Goal: Task Accomplishment & Management: Complete application form

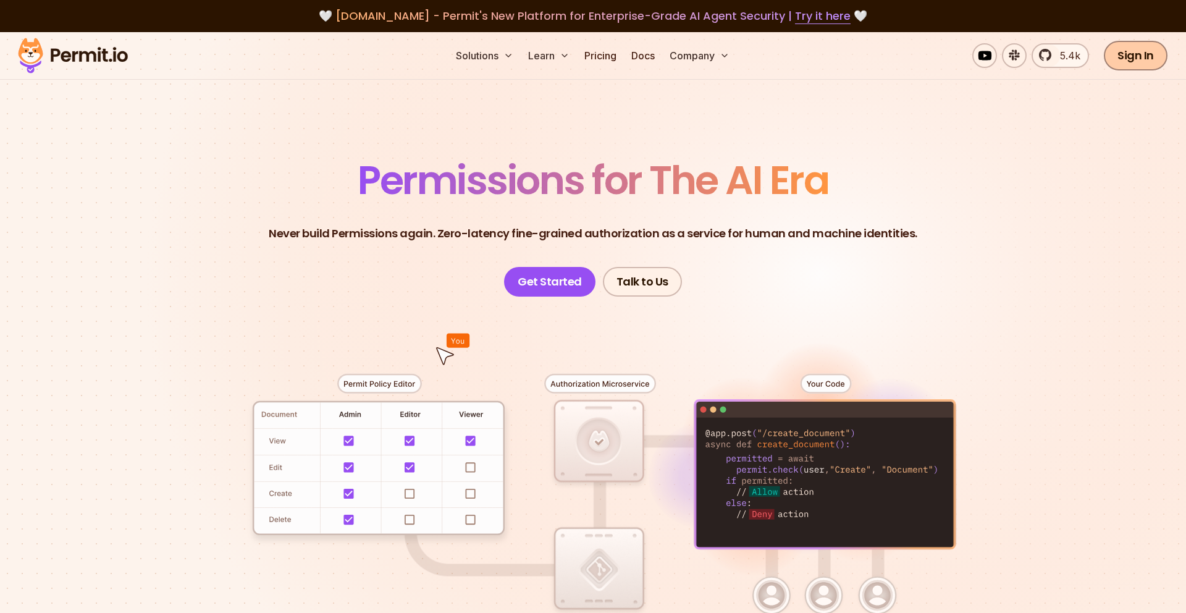
click at [1126, 50] on link "Sign In" at bounding box center [1136, 56] width 64 height 30
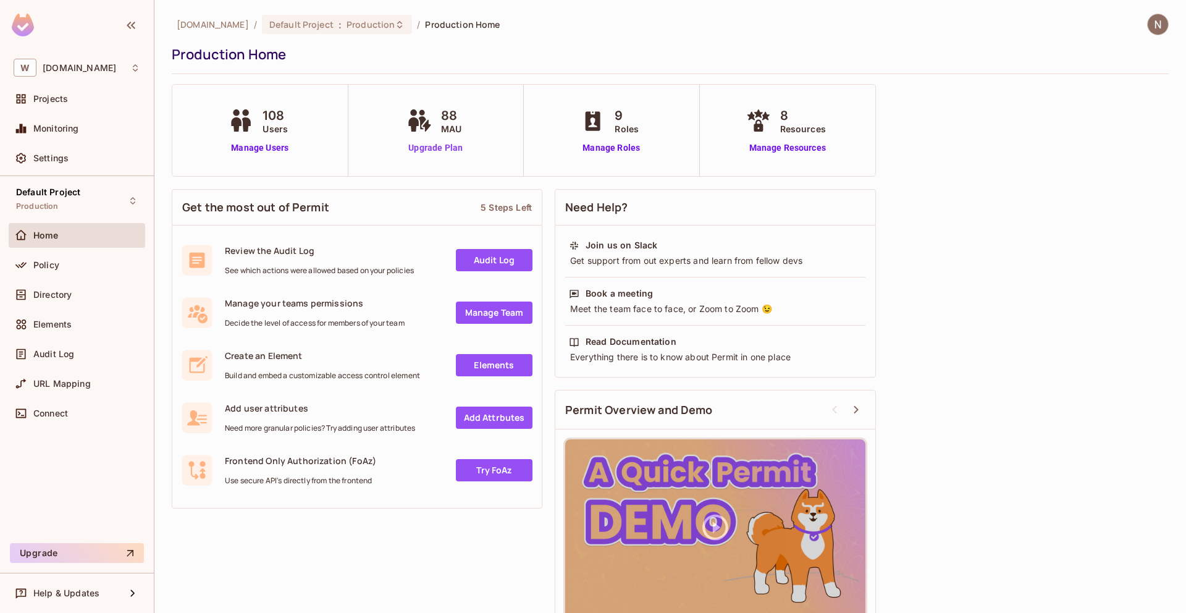
click at [439, 150] on link "Upgrade Plan" at bounding box center [436, 147] width 64 height 13
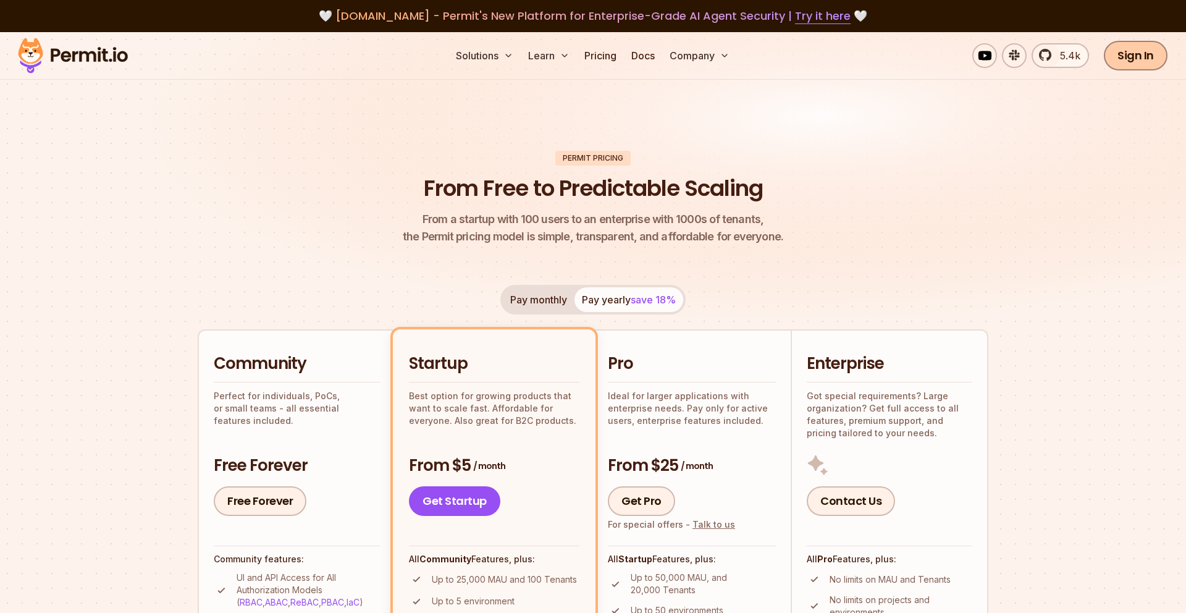
click at [1131, 65] on link "Sign In" at bounding box center [1136, 56] width 64 height 30
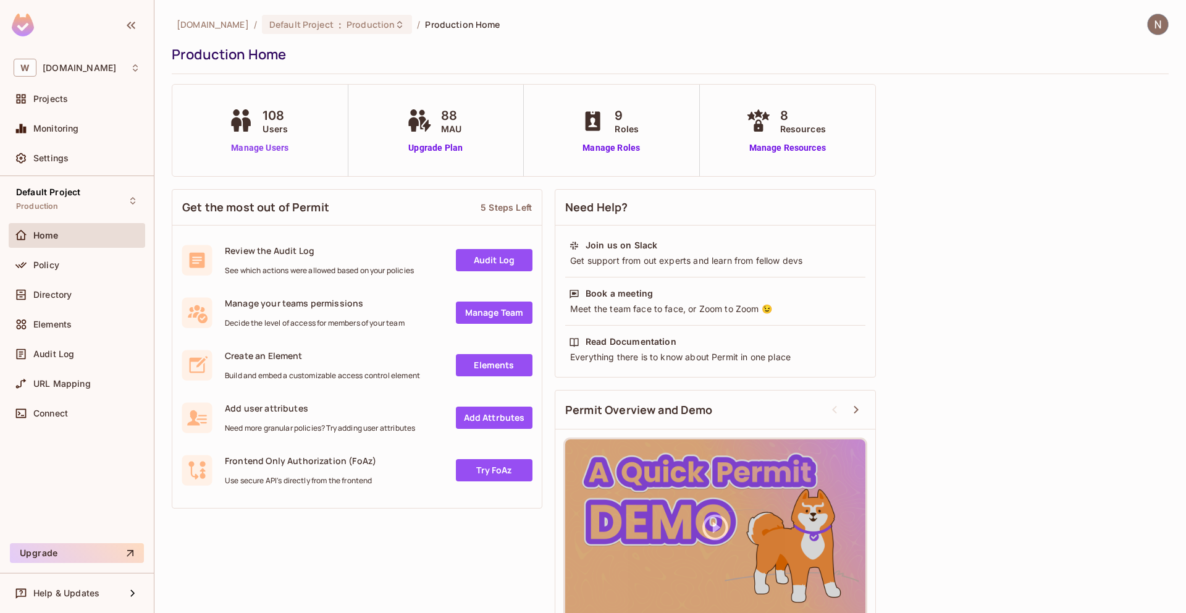
click at [278, 150] on link "Manage Users" at bounding box center [259, 147] width 69 height 13
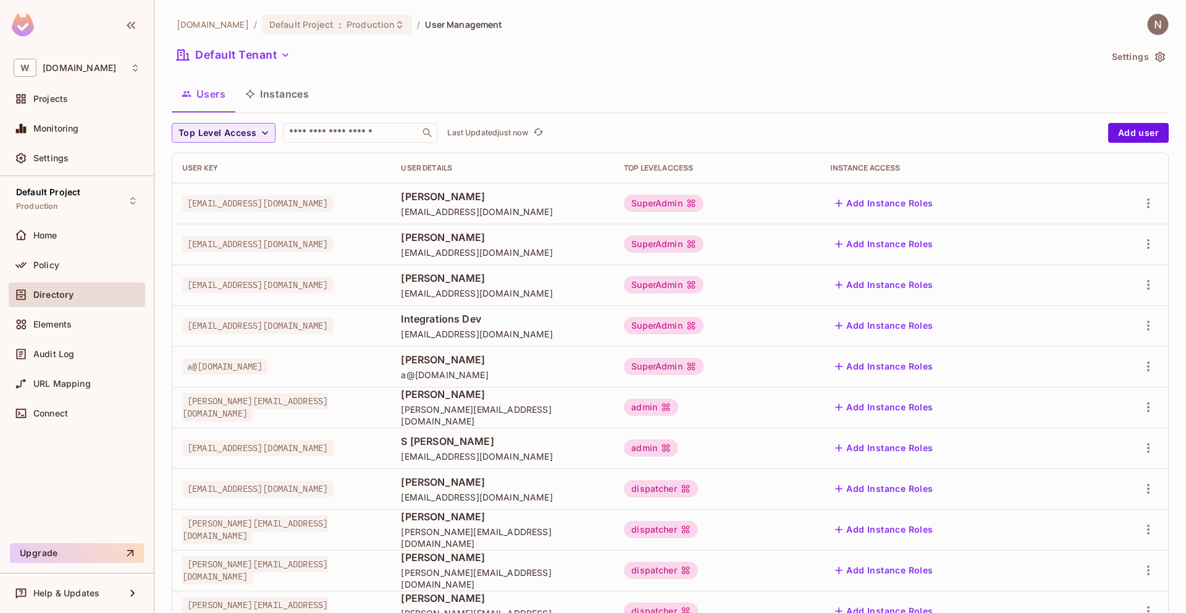
scroll to position [250, 0]
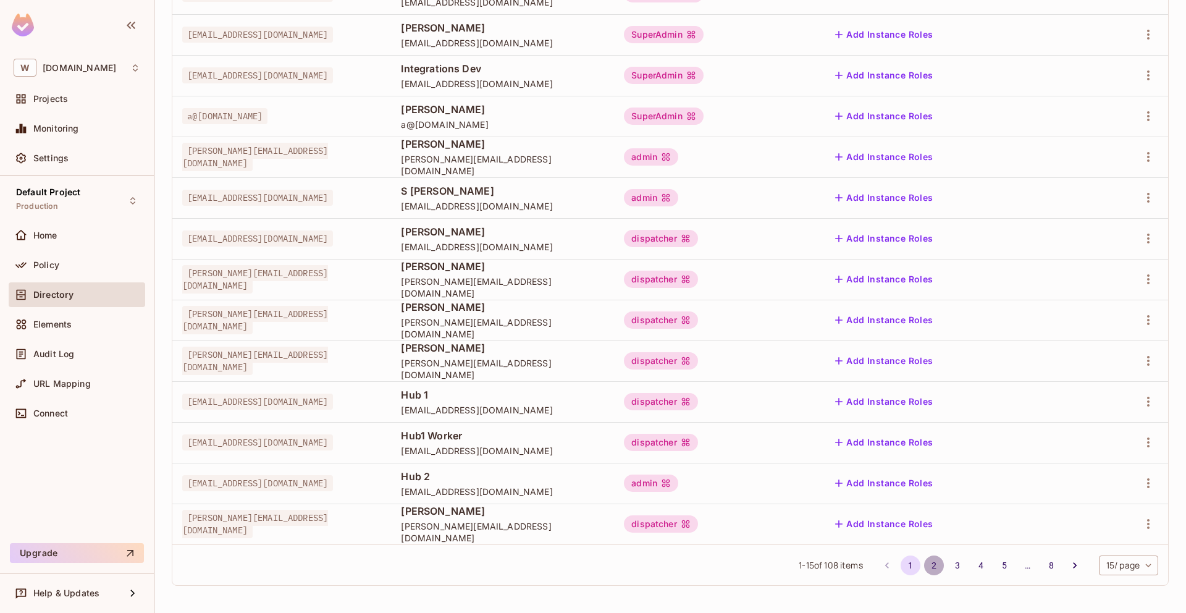
click at [932, 566] on button "2" at bounding box center [934, 565] width 20 height 20
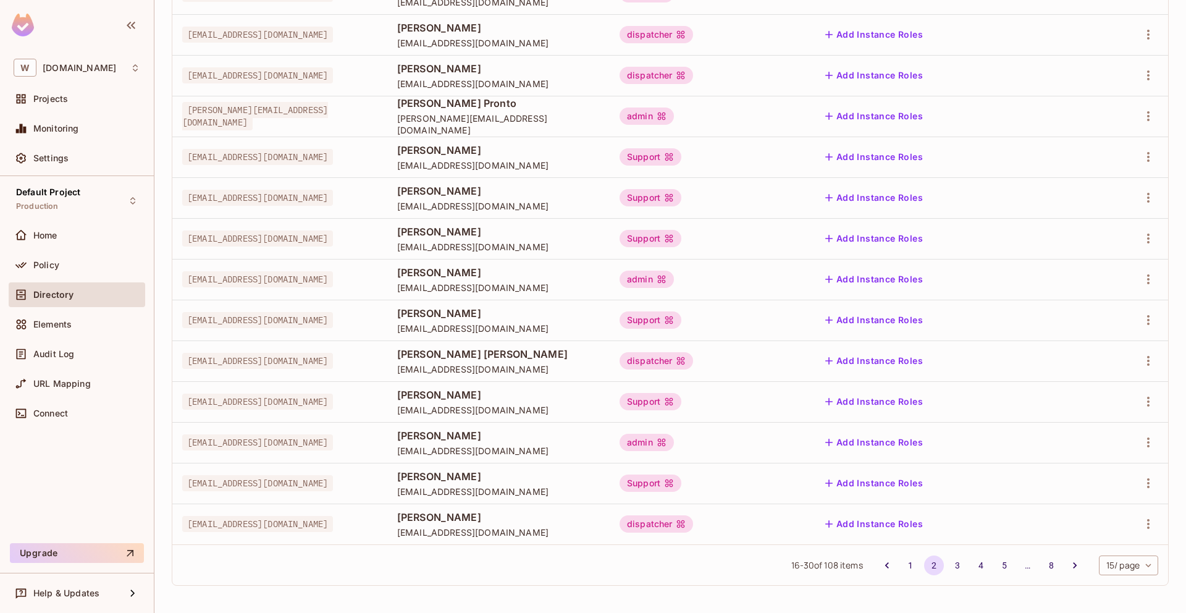
scroll to position [0, 0]
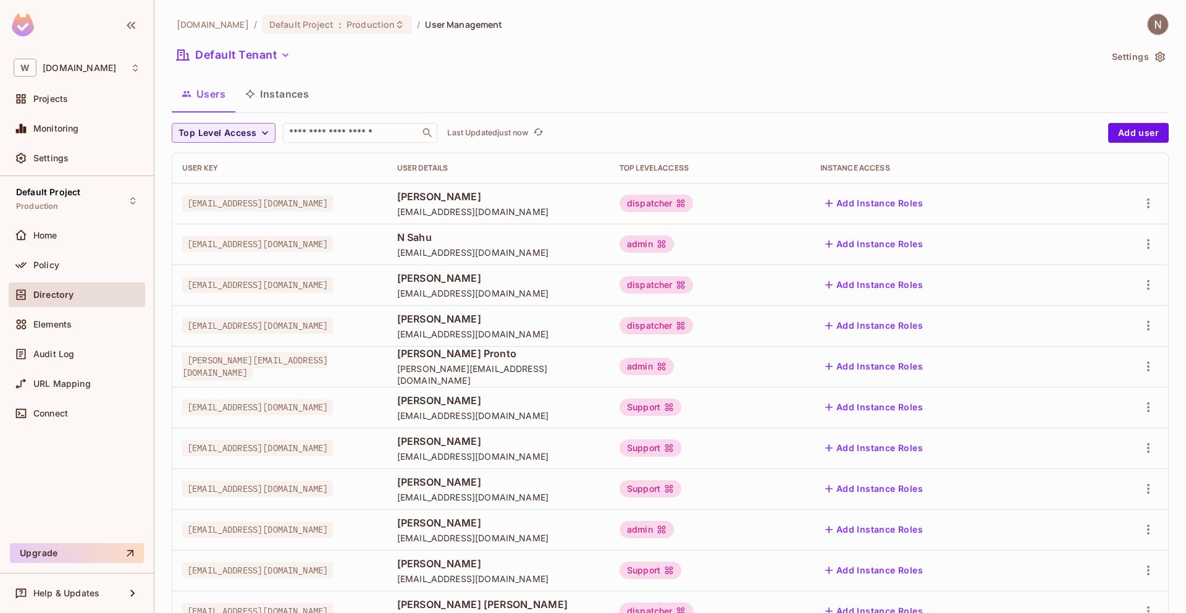
click at [694, 202] on div "dispatcher" at bounding box center [657, 203] width 74 height 17
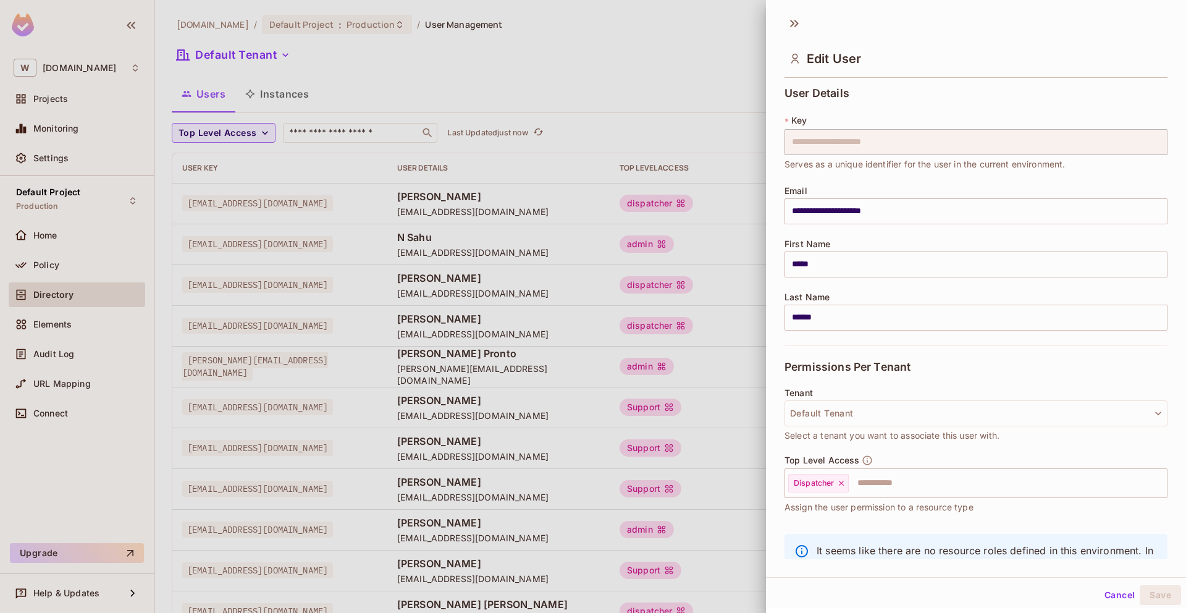
click at [690, 286] on div at bounding box center [593, 306] width 1186 height 613
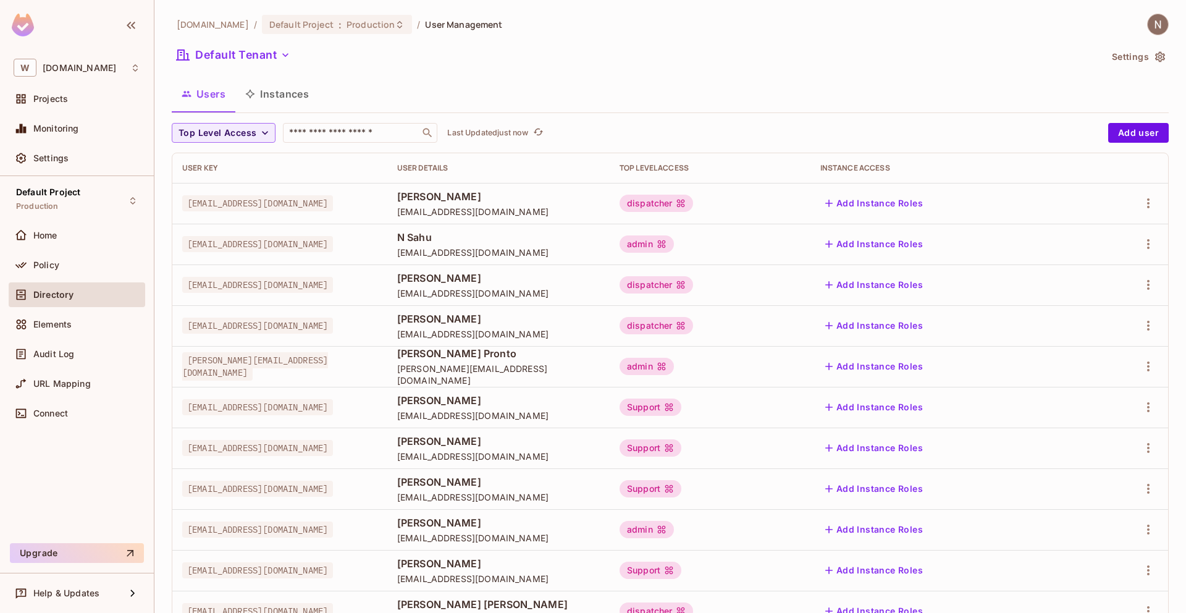
click at [96, 223] on div "Home" at bounding box center [77, 238] width 137 height 30
click at [214, 30] on ol "withpronto.com / Default Project : Production / User Management" at bounding box center [340, 24] width 326 height 19
click at [209, 25] on span "[DOMAIN_NAME]" at bounding box center [213, 25] width 72 height 12
click at [78, 235] on div "Home" at bounding box center [86, 235] width 107 height 10
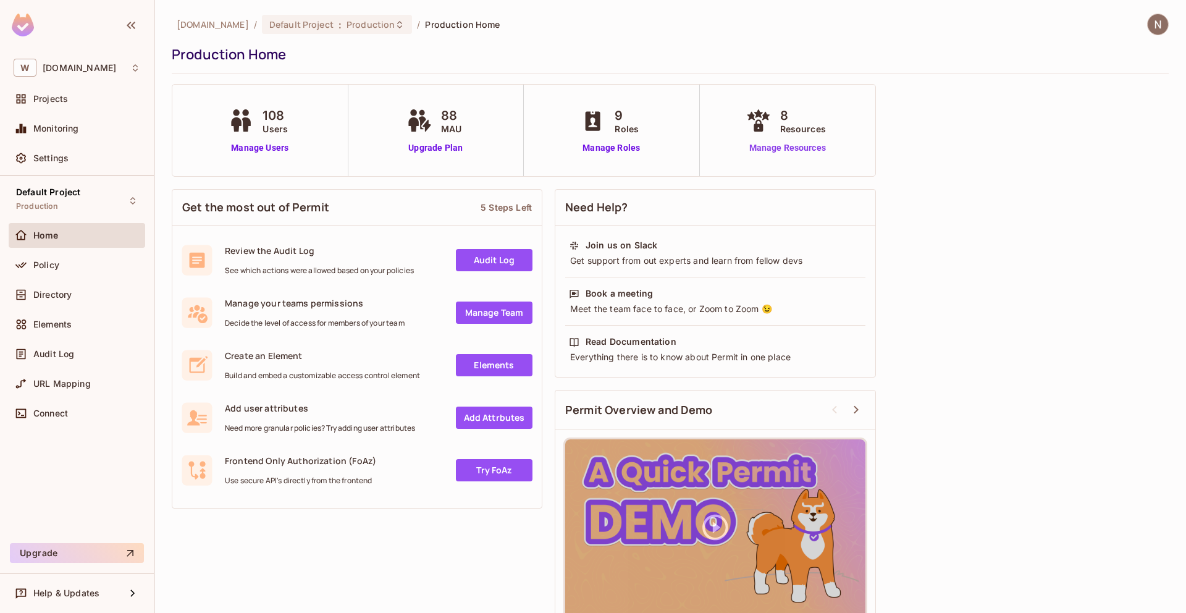
click at [812, 148] on link "Manage Resources" at bounding box center [787, 147] width 89 height 13
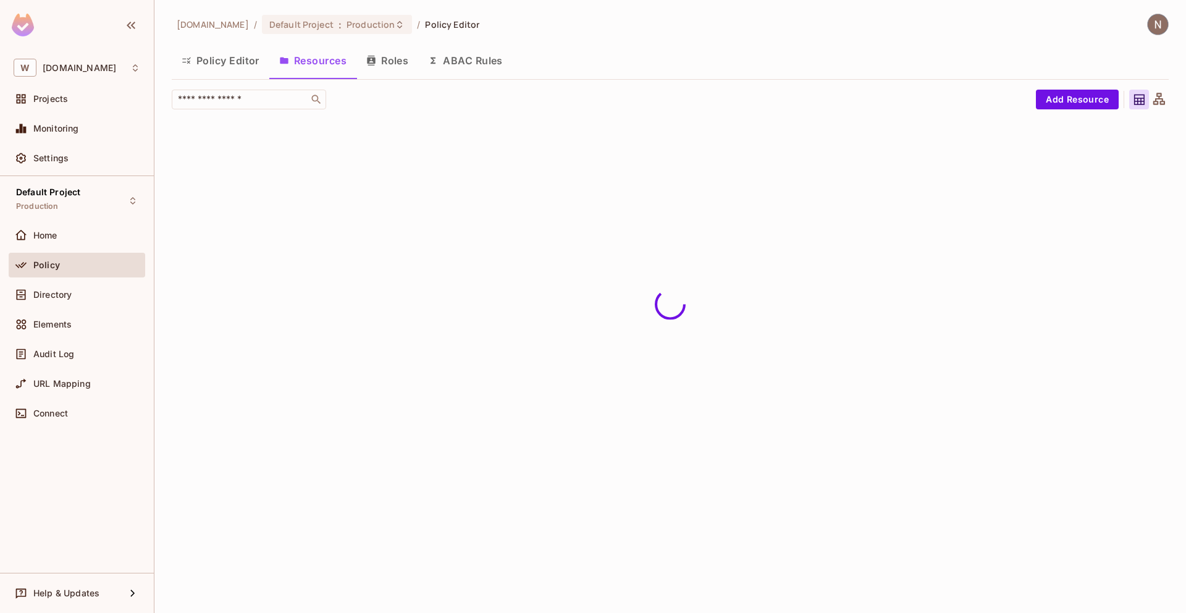
click at [231, 65] on button "Policy Editor" at bounding box center [221, 60] width 98 height 31
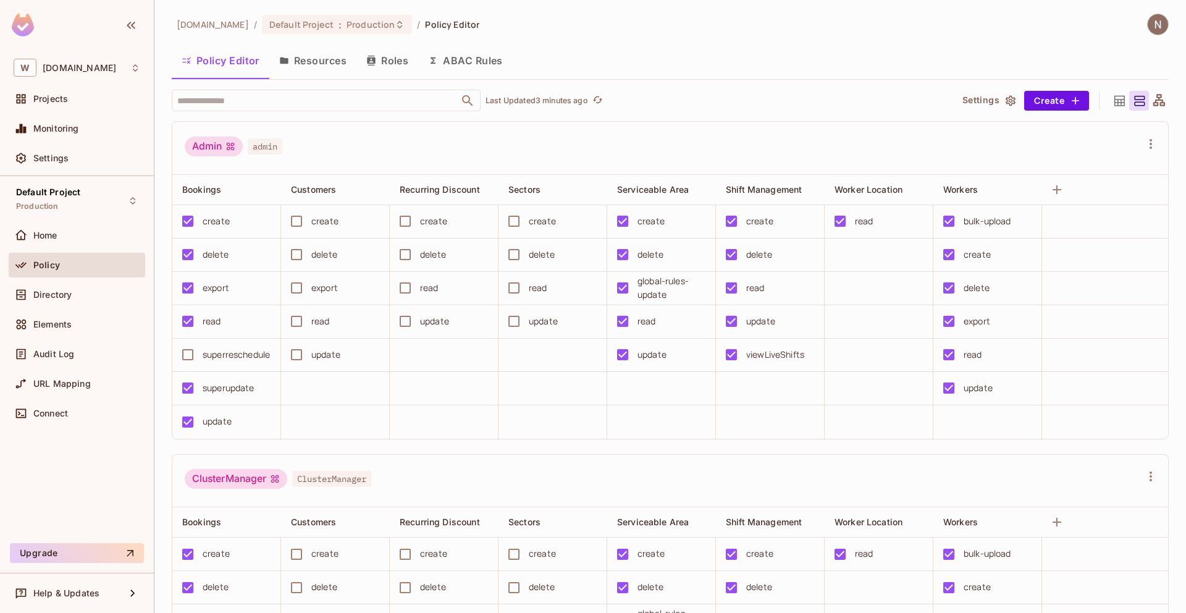
click at [15, 28] on img at bounding box center [23, 25] width 22 height 23
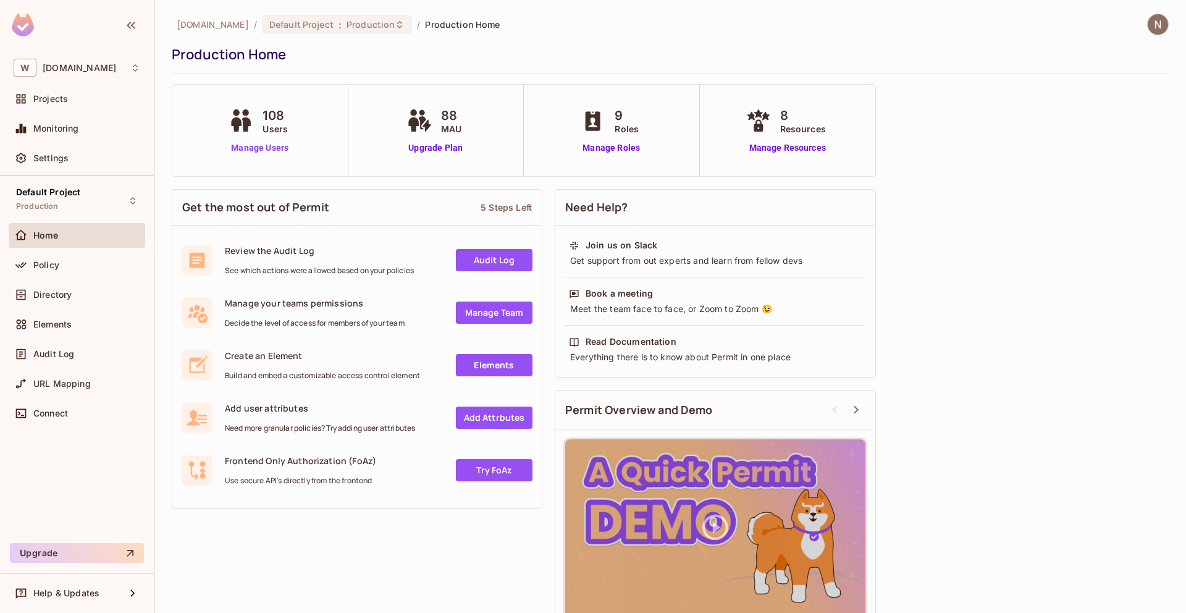
click at [258, 151] on link "Manage Users" at bounding box center [259, 147] width 69 height 13
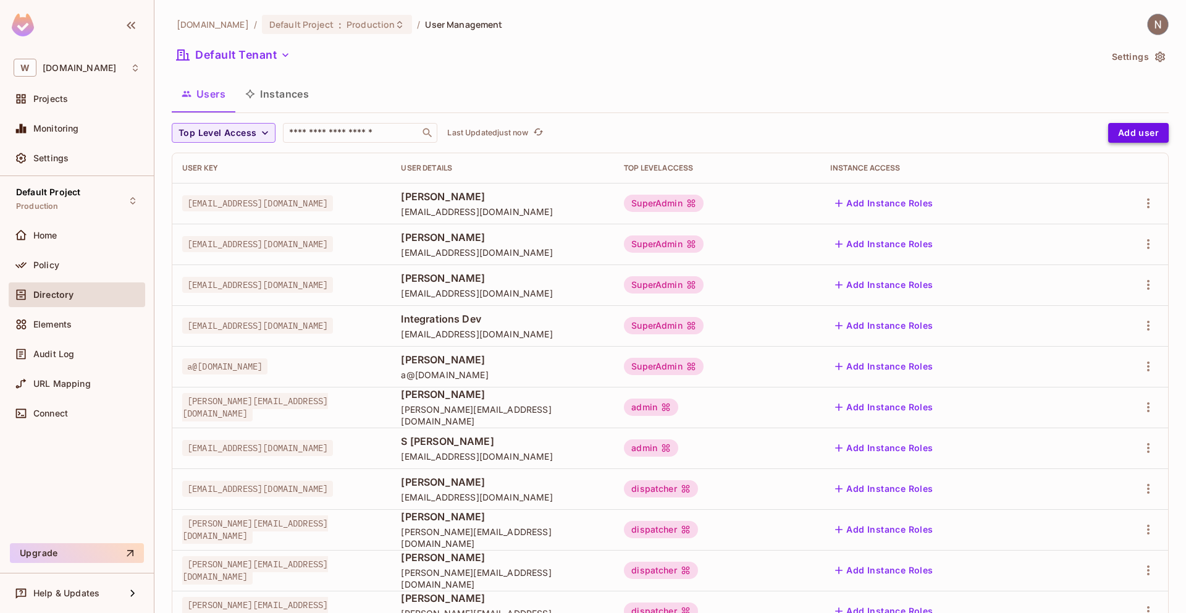
click at [1140, 134] on button "Add user" at bounding box center [1138, 133] width 61 height 20
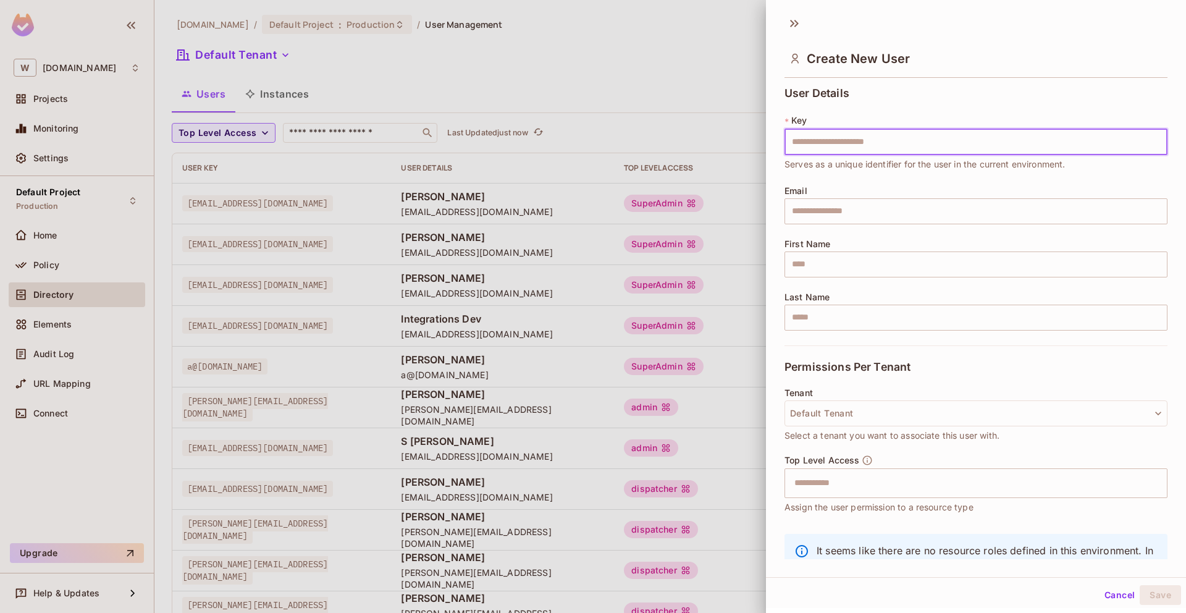
click at [895, 146] on input "text" at bounding box center [976, 142] width 383 height 26
type input "**********"
click at [912, 181] on div "**********" at bounding box center [976, 216] width 383 height 258
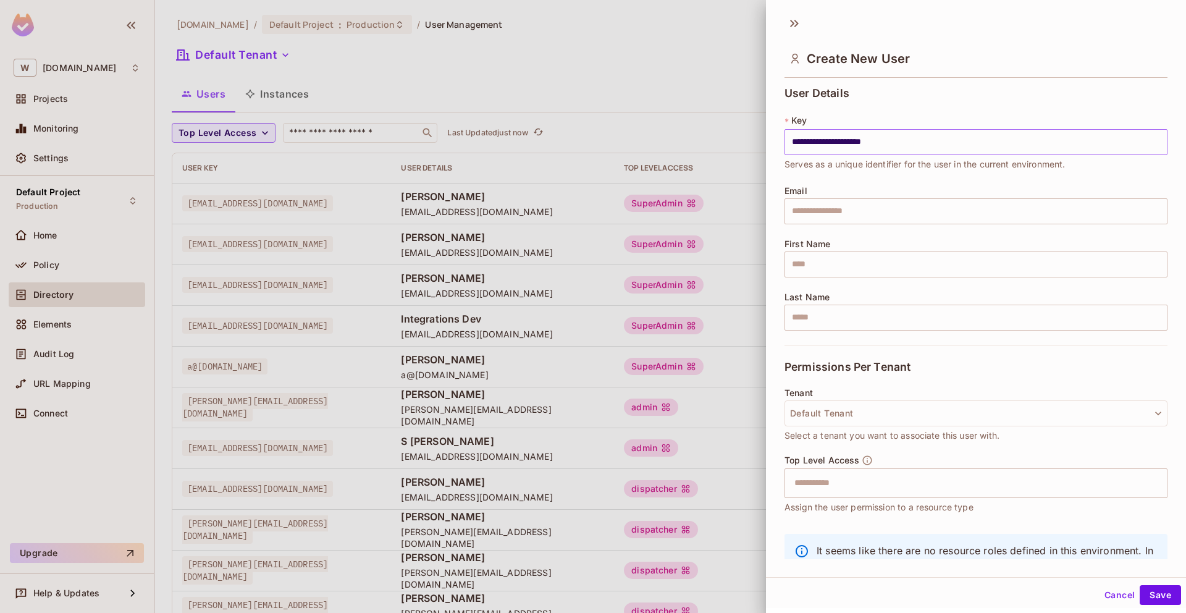
click at [900, 146] on input "**********" at bounding box center [976, 142] width 383 height 26
click at [893, 143] on input "**********" at bounding box center [976, 142] width 383 height 26
click at [909, 140] on input "**********" at bounding box center [976, 142] width 383 height 26
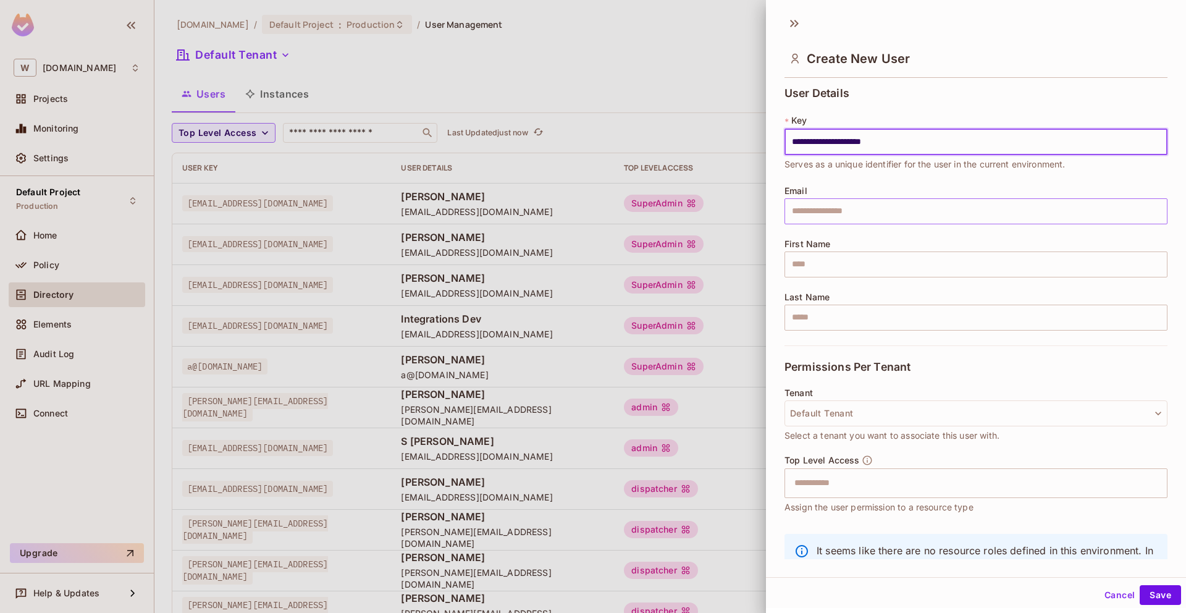
click at [872, 208] on input "text" at bounding box center [976, 211] width 383 height 26
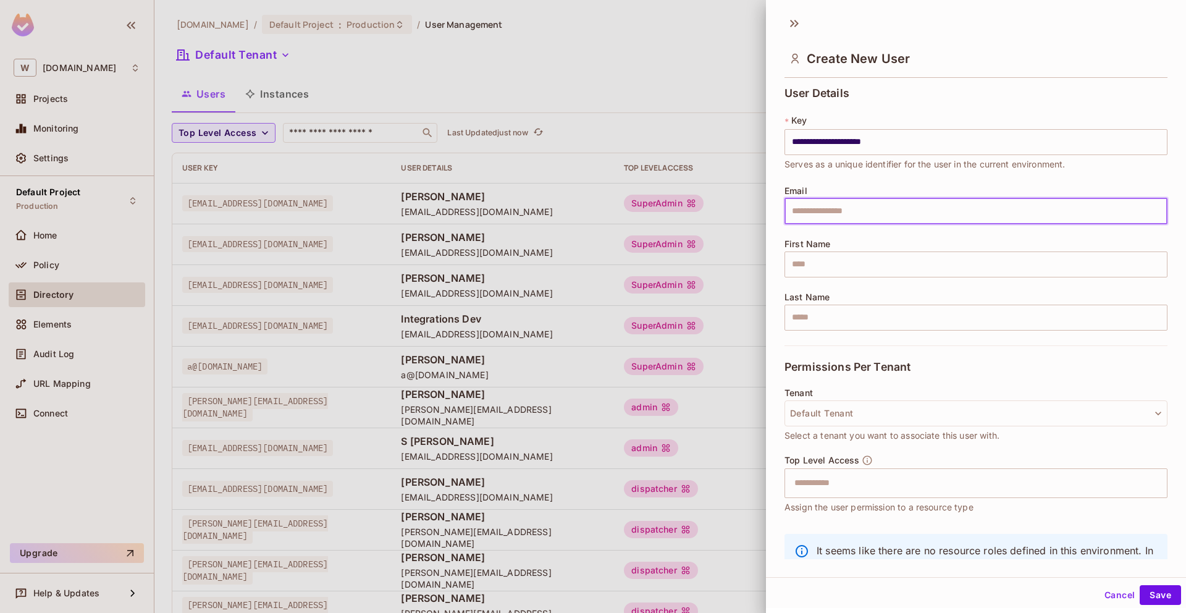
paste input "**********"
type input "**********"
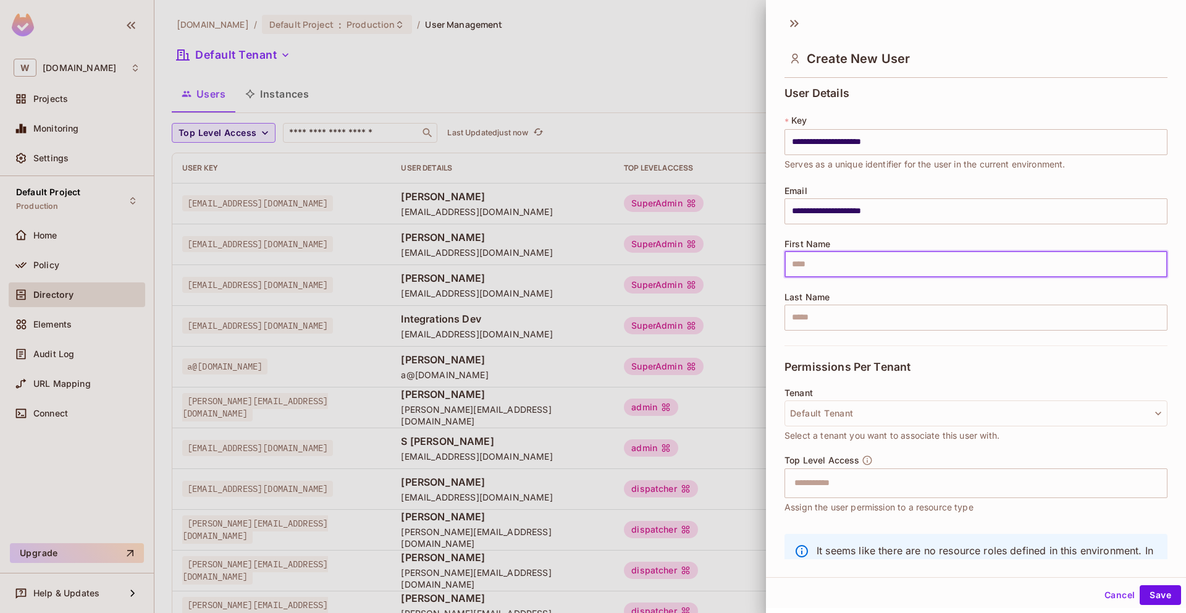
click at [838, 258] on input "text" at bounding box center [976, 264] width 383 height 26
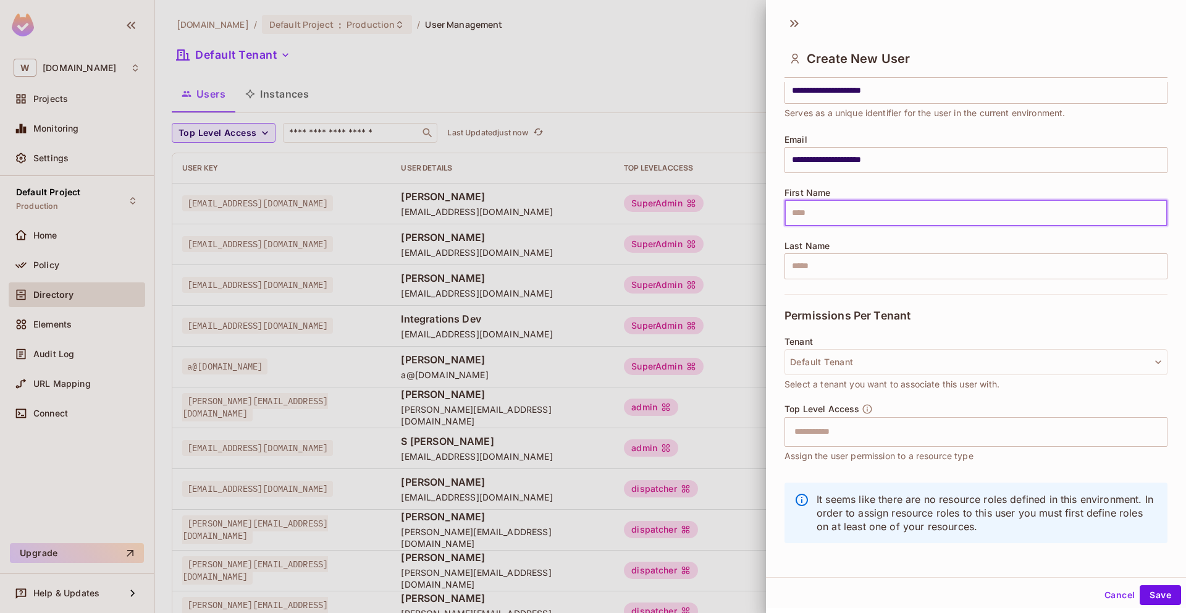
scroll to position [50, 0]
type input "******"
click at [833, 269] on input "text" at bounding box center [976, 268] width 383 height 26
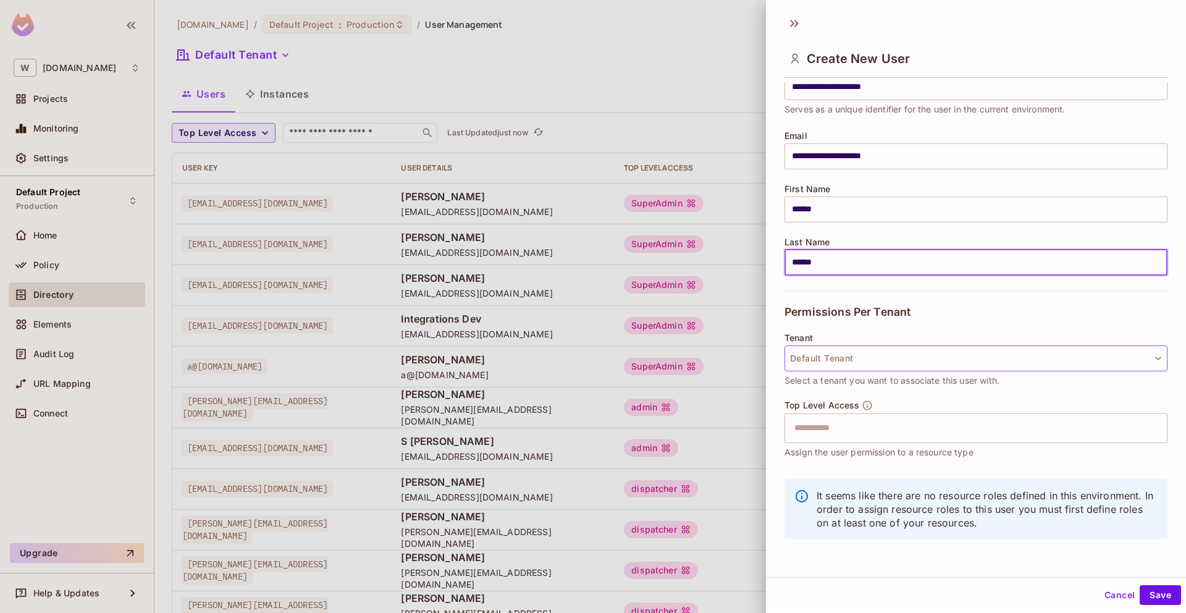
scroll to position [54, 0]
type input "******"
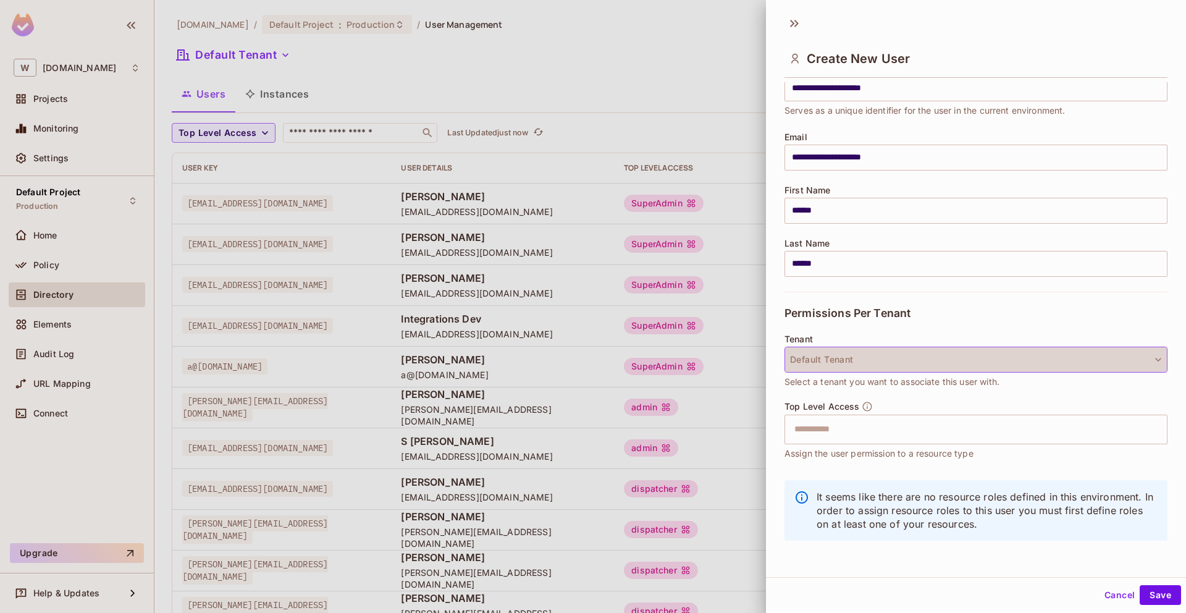
click at [870, 355] on button "Default Tenant" at bounding box center [976, 360] width 383 height 26
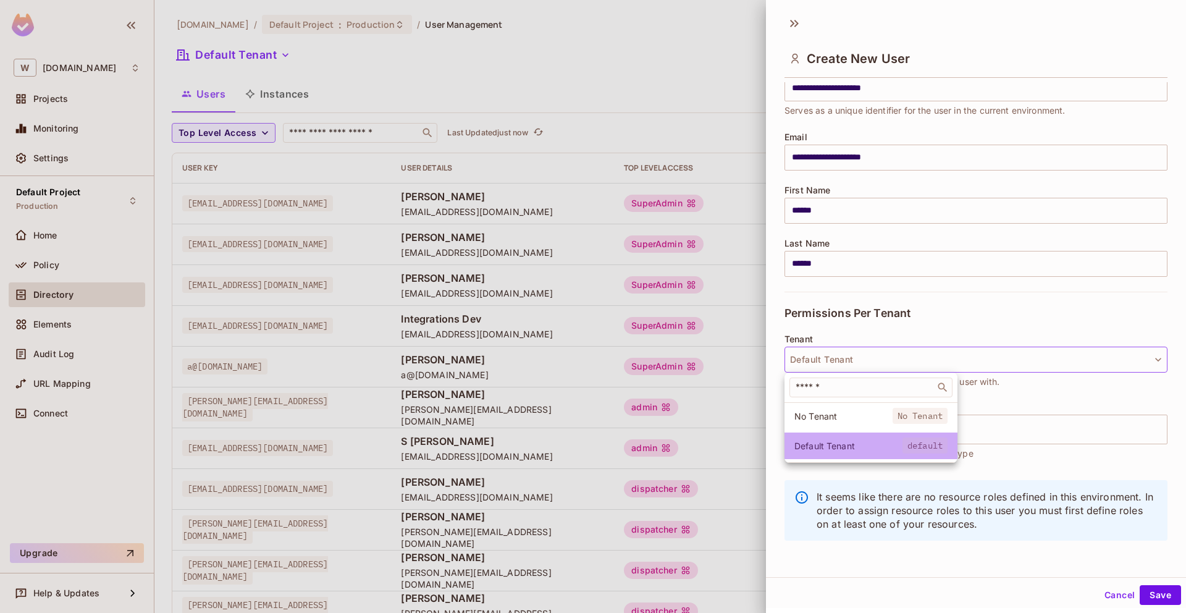
click at [832, 449] on span "Default Tenant" at bounding box center [848, 446] width 108 height 12
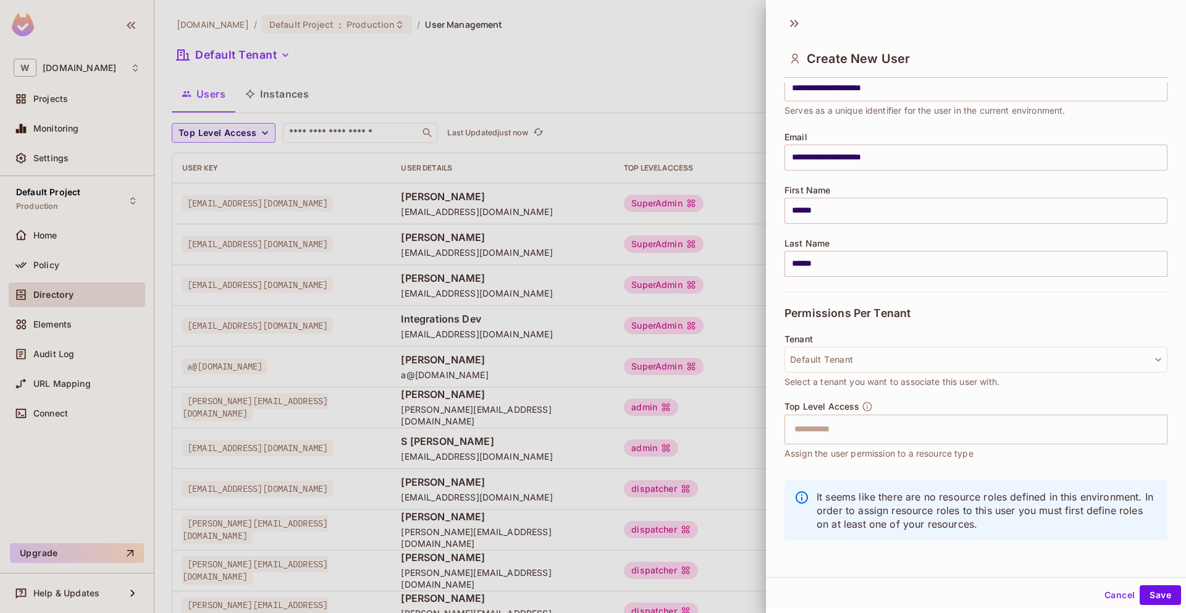
scroll to position [55, 0]
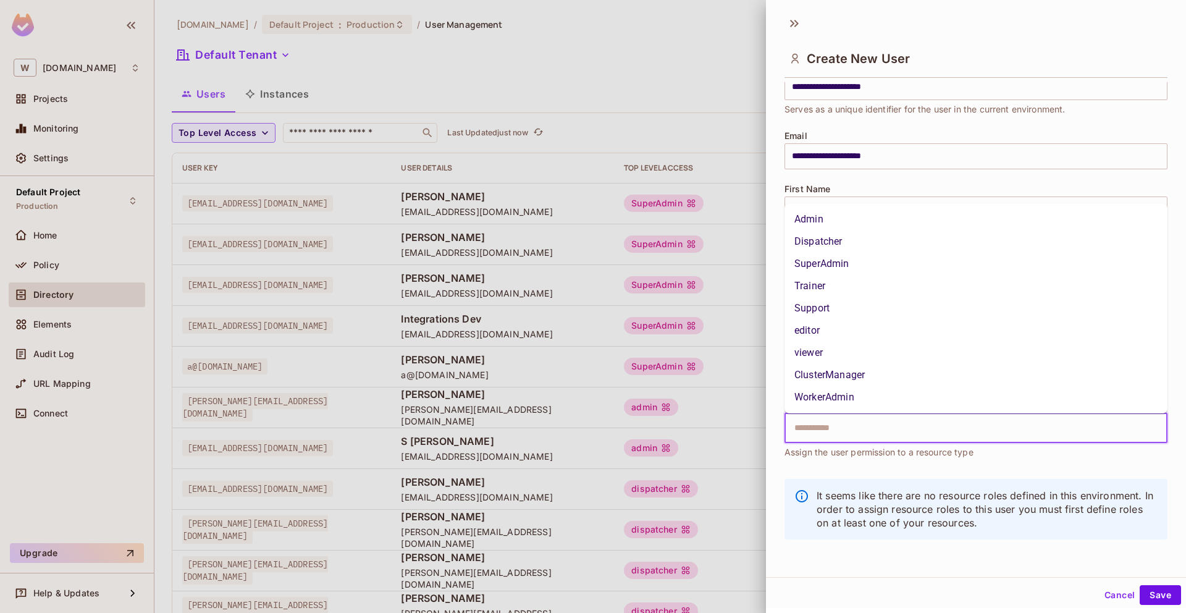
click at [879, 426] on input "text" at bounding box center [965, 428] width 356 height 25
click at [824, 259] on li "SuperAdmin" at bounding box center [976, 264] width 383 height 22
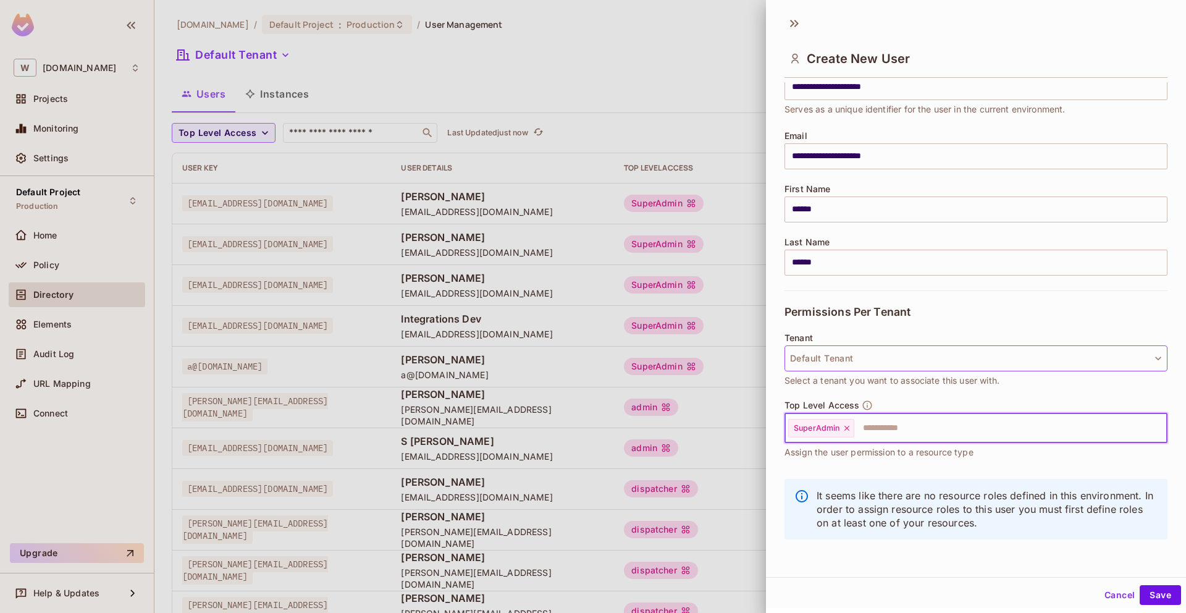
click at [978, 365] on button "Default Tenant" at bounding box center [976, 358] width 383 height 26
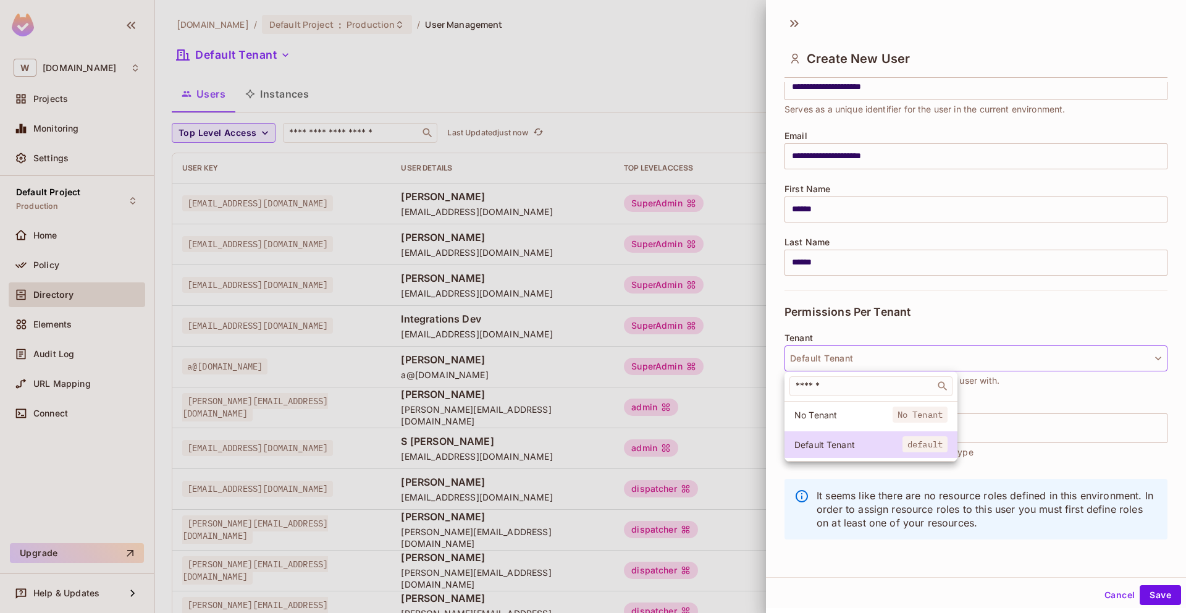
click at [920, 417] on span "No Tenant" at bounding box center [920, 415] width 55 height 16
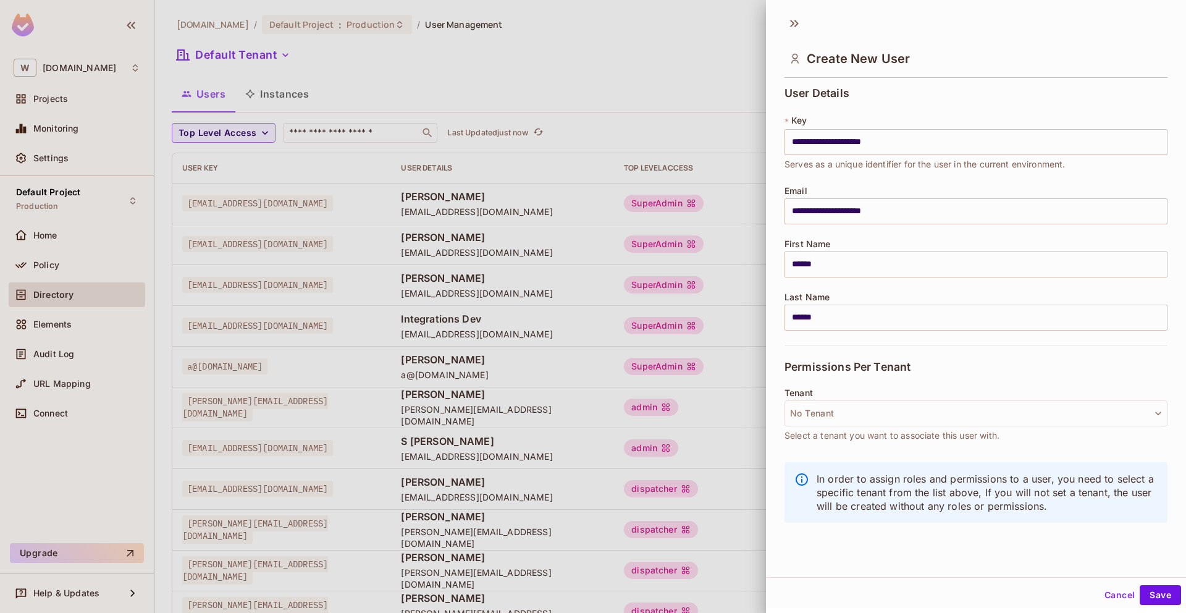
scroll to position [0, 0]
click at [952, 408] on button "No Tenant" at bounding box center [976, 413] width 383 height 26
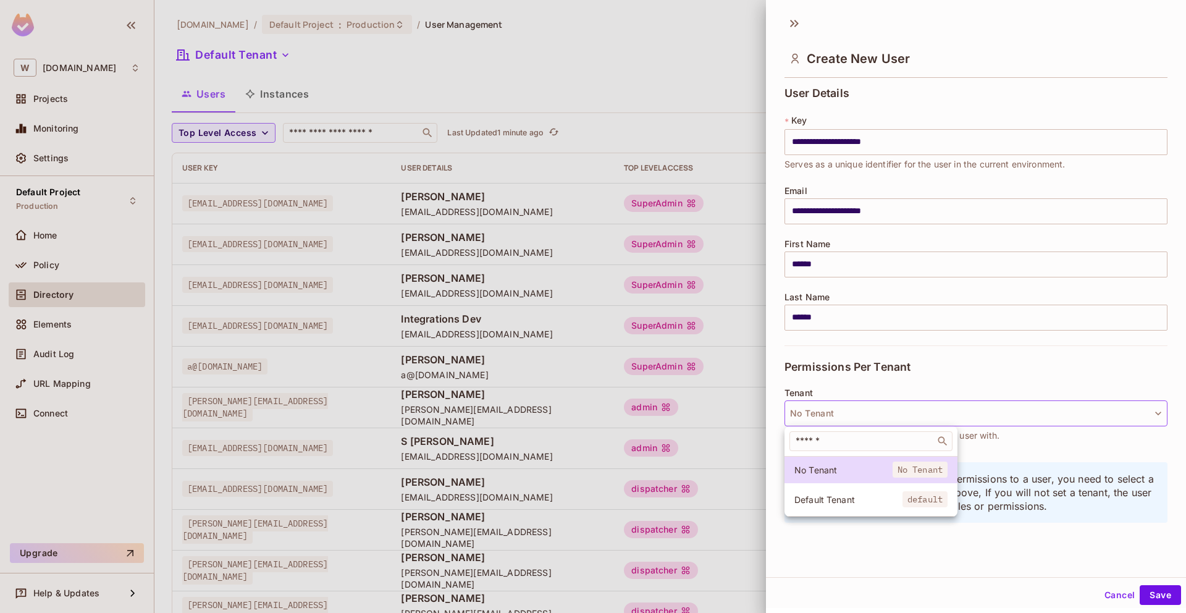
click at [929, 499] on span "default" at bounding box center [925, 499] width 45 height 16
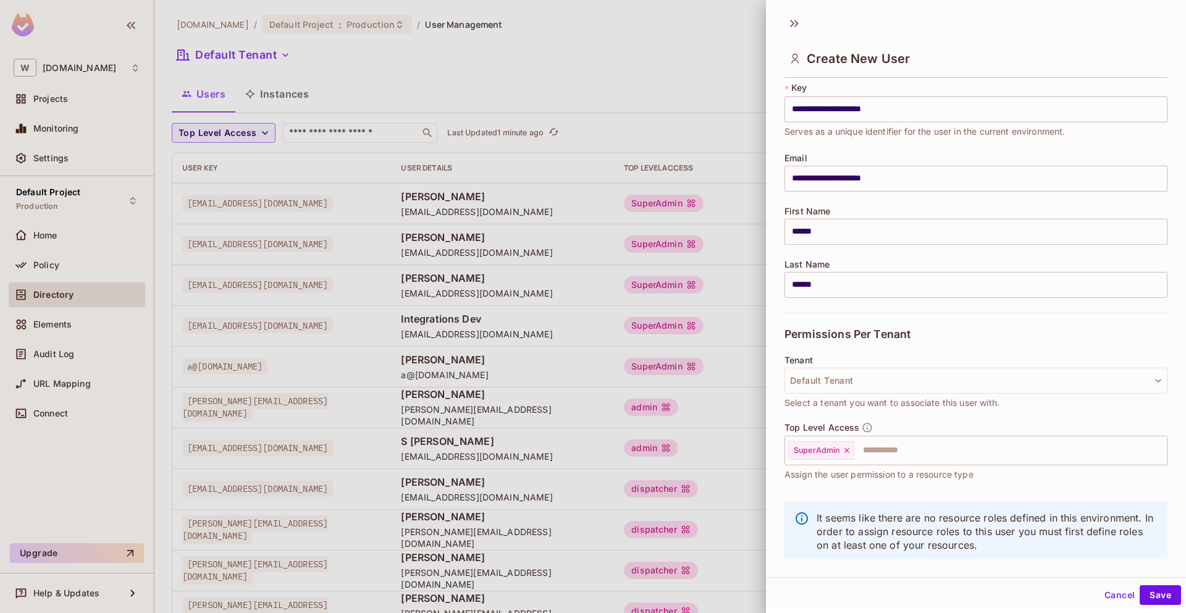
scroll to position [55, 0]
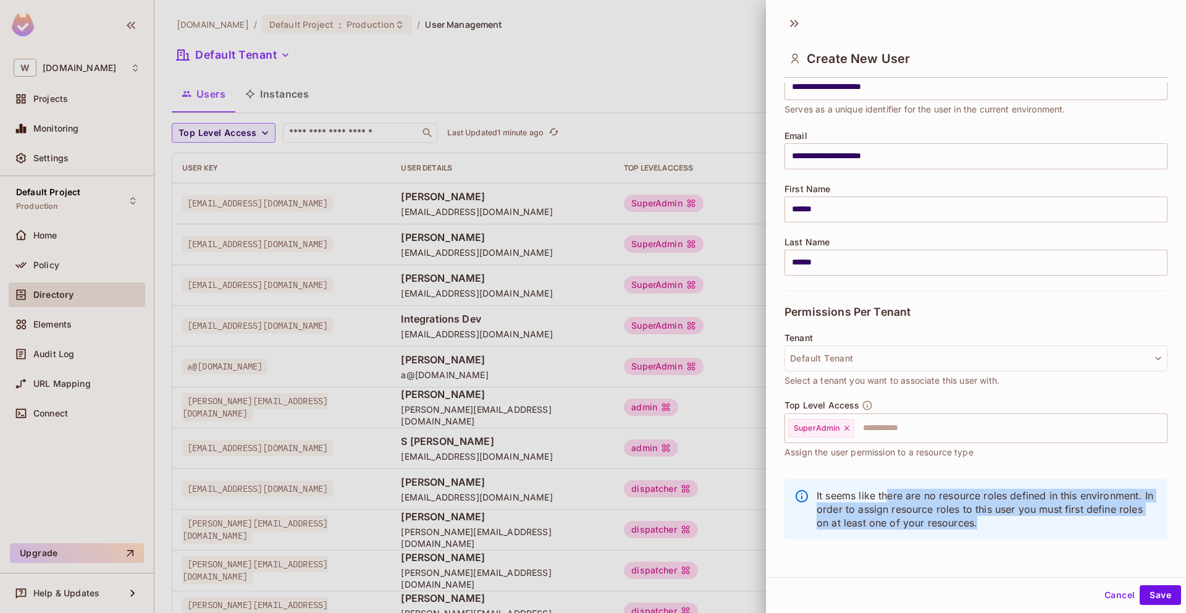
drag, startPoint x: 887, startPoint y: 494, endPoint x: 968, endPoint y: 527, distance: 88.1
click at [968, 527] on p "It seems like there are no resource roles defined in this environment. In order…" at bounding box center [987, 509] width 341 height 41
drag, startPoint x: 938, startPoint y: 496, endPoint x: 991, endPoint y: 521, distance: 58.3
click at [991, 522] on p "It seems like there are no resource roles defined in this environment. In order…" at bounding box center [987, 509] width 341 height 41
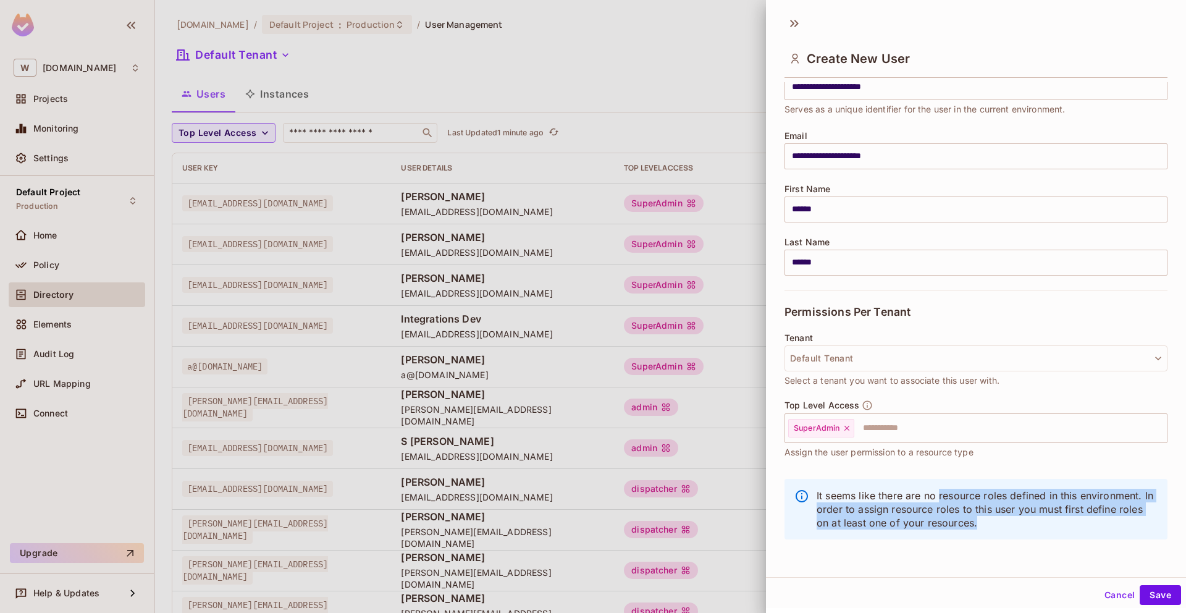
click at [991, 521] on p "It seems like there are no resource roles defined in this environment. In order…" at bounding box center [987, 509] width 341 height 41
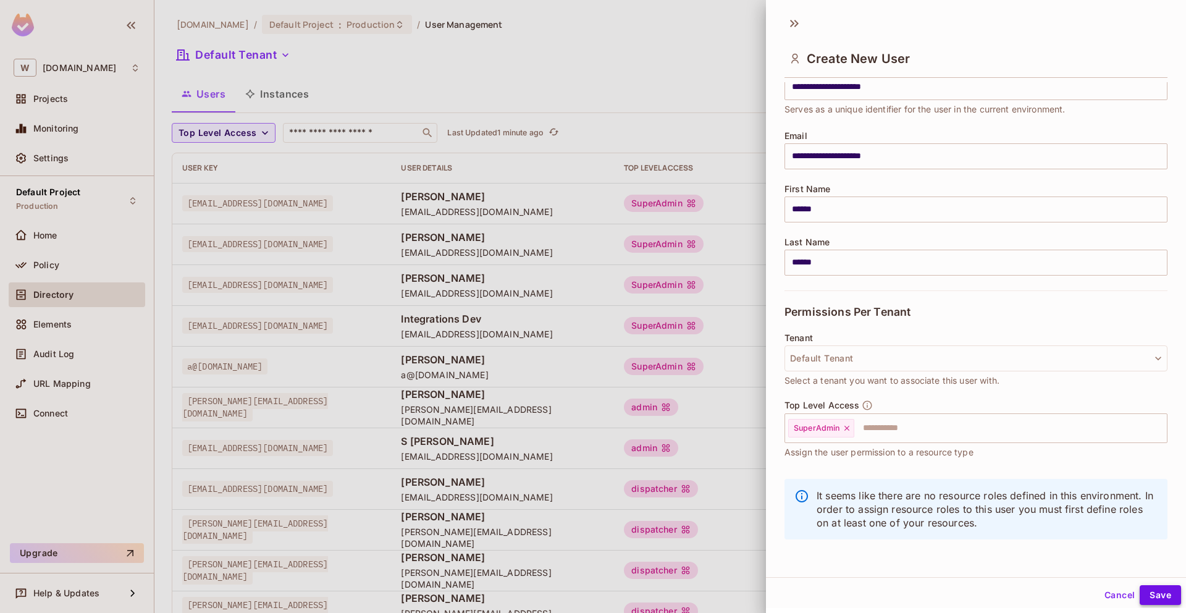
click at [1157, 593] on button "Save" at bounding box center [1160, 595] width 41 height 20
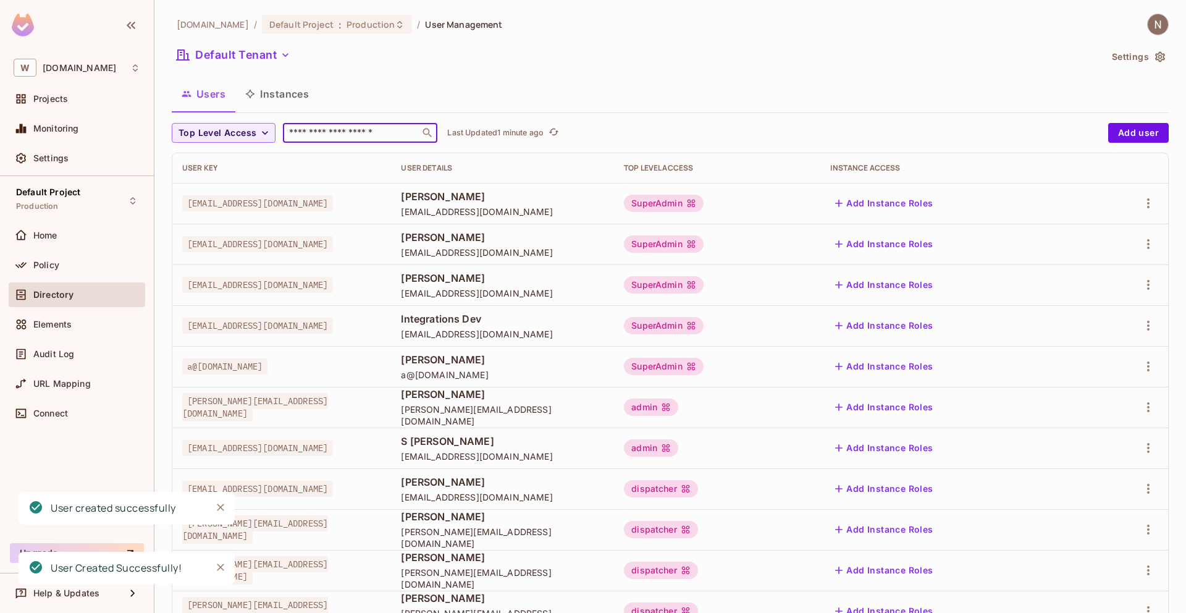
click at [331, 133] on input "text" at bounding box center [352, 133] width 130 height 12
type input "*******"
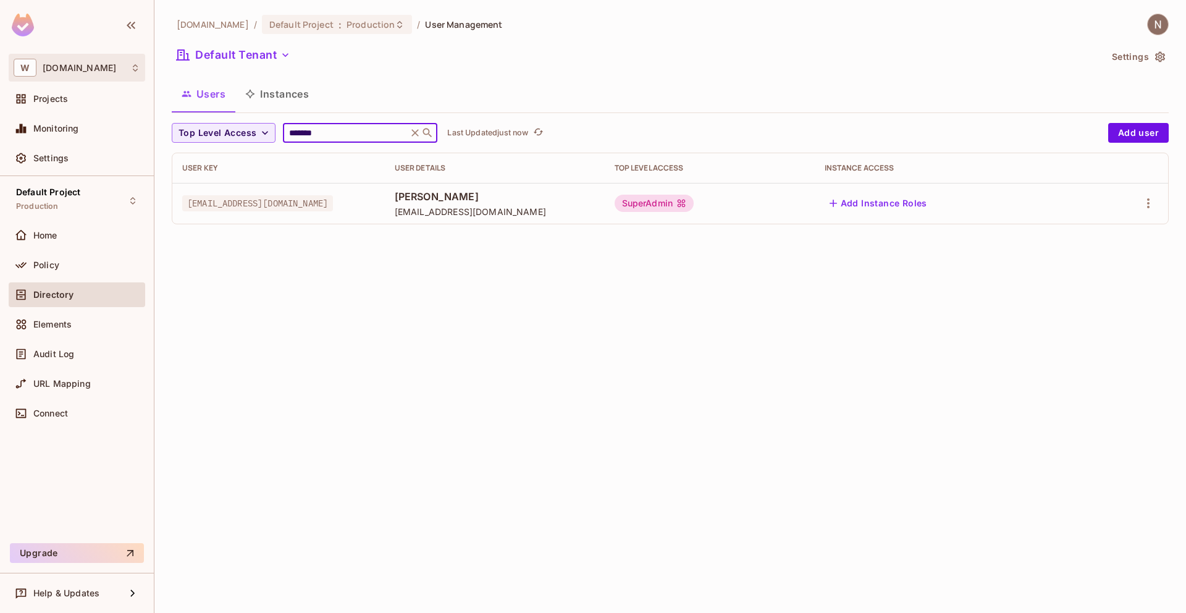
click at [124, 67] on div "W withpronto.com" at bounding box center [77, 68] width 127 height 18
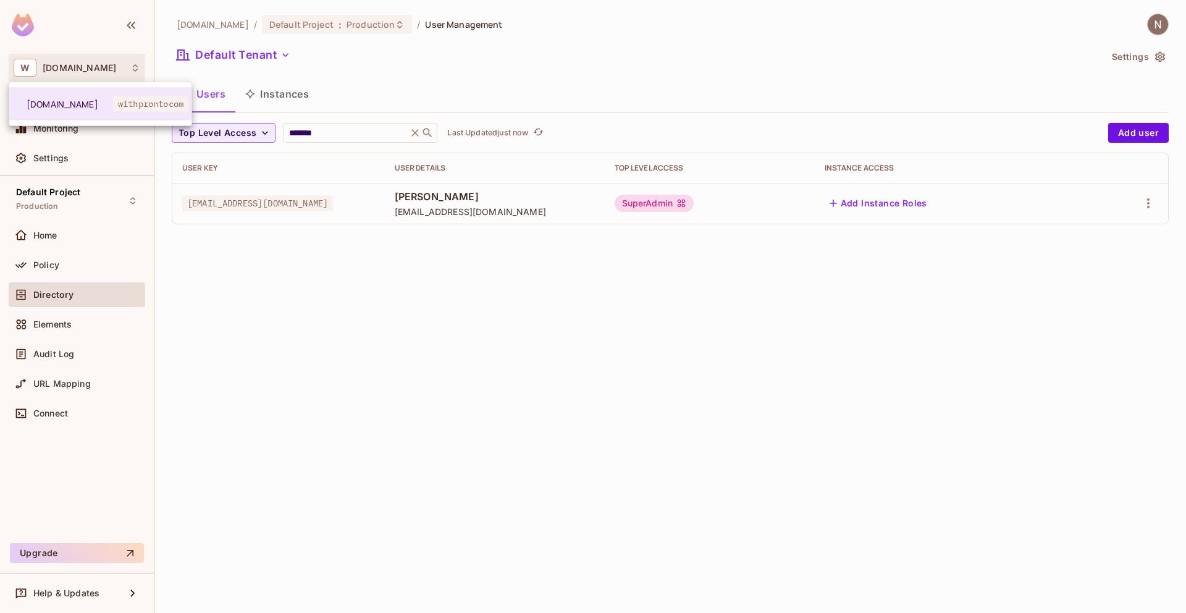
click at [483, 360] on div at bounding box center [593, 306] width 1186 height 613
